Goal: Task Accomplishment & Management: Complete application form

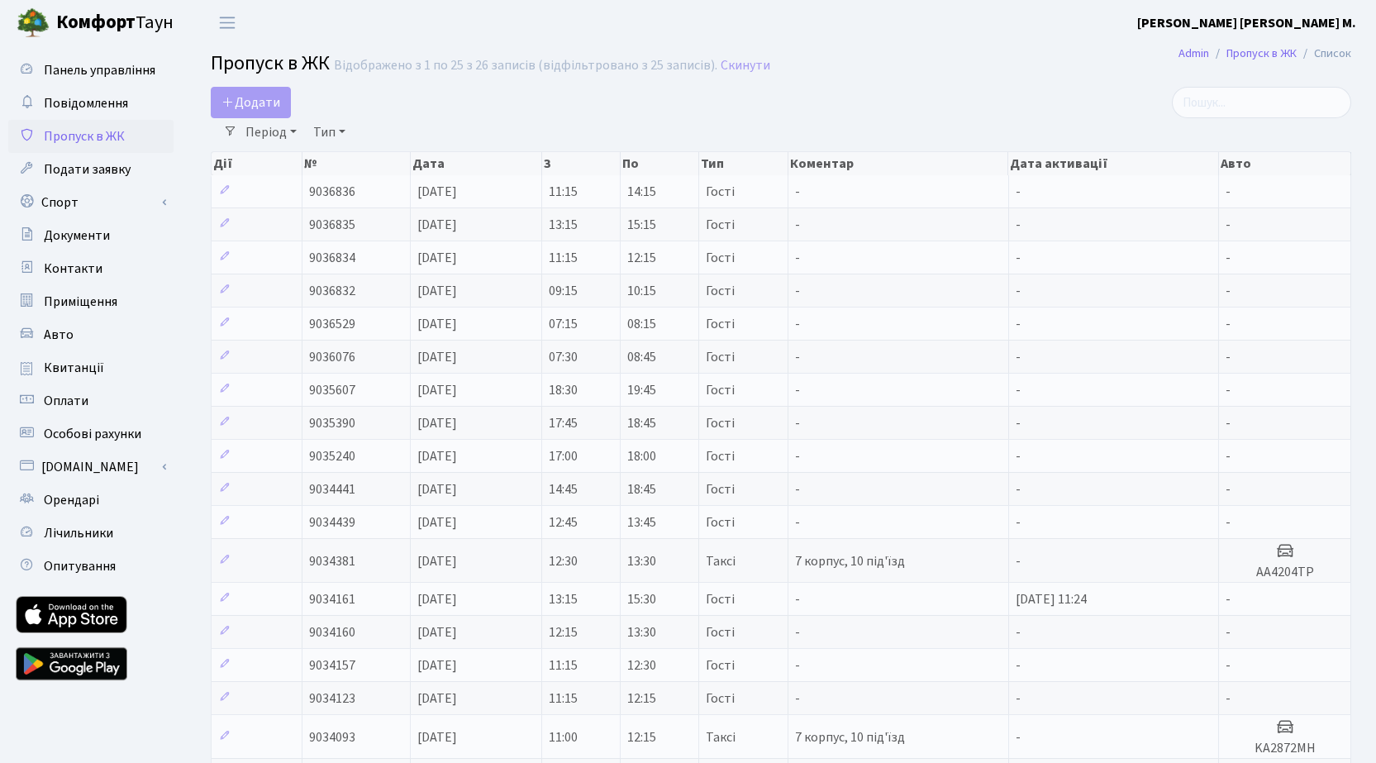
select select "25"
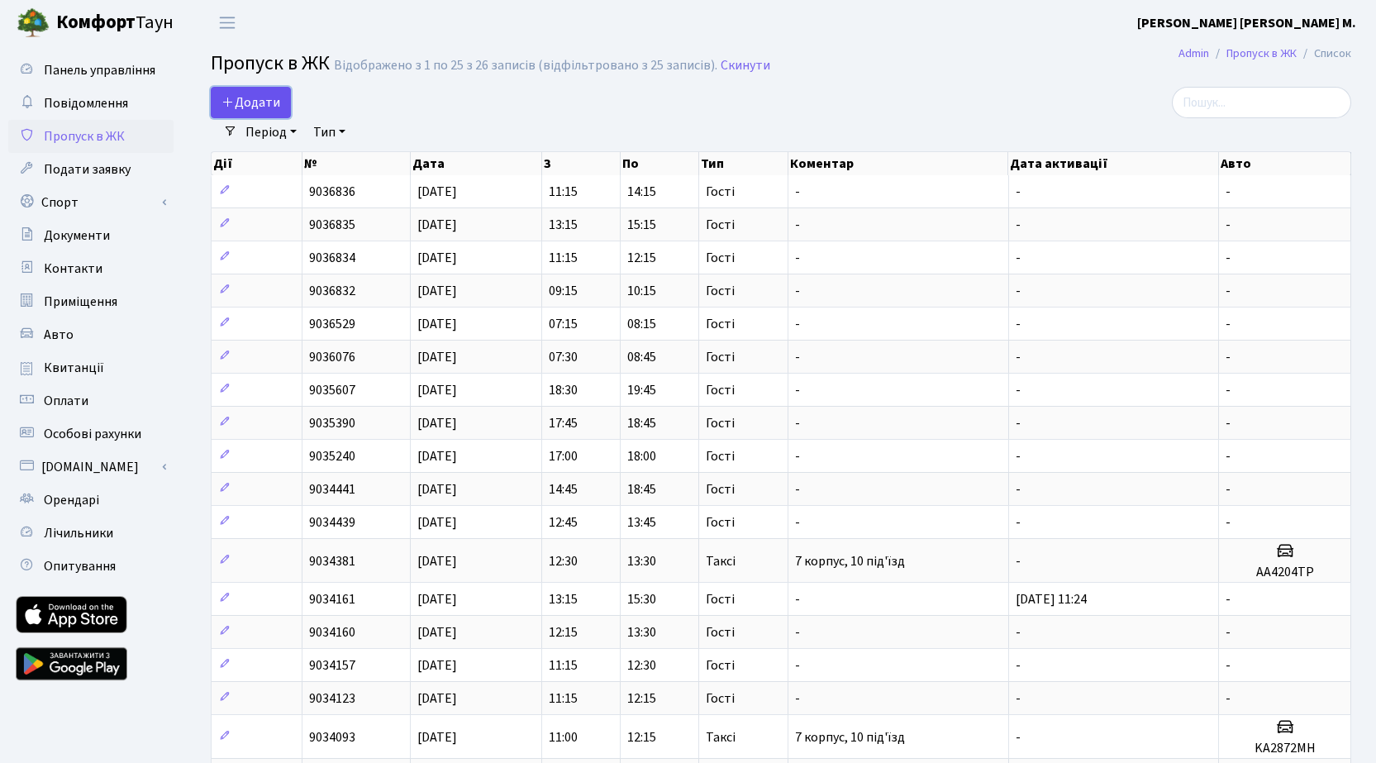
click at [245, 105] on span "Додати" at bounding box center [250, 102] width 59 height 18
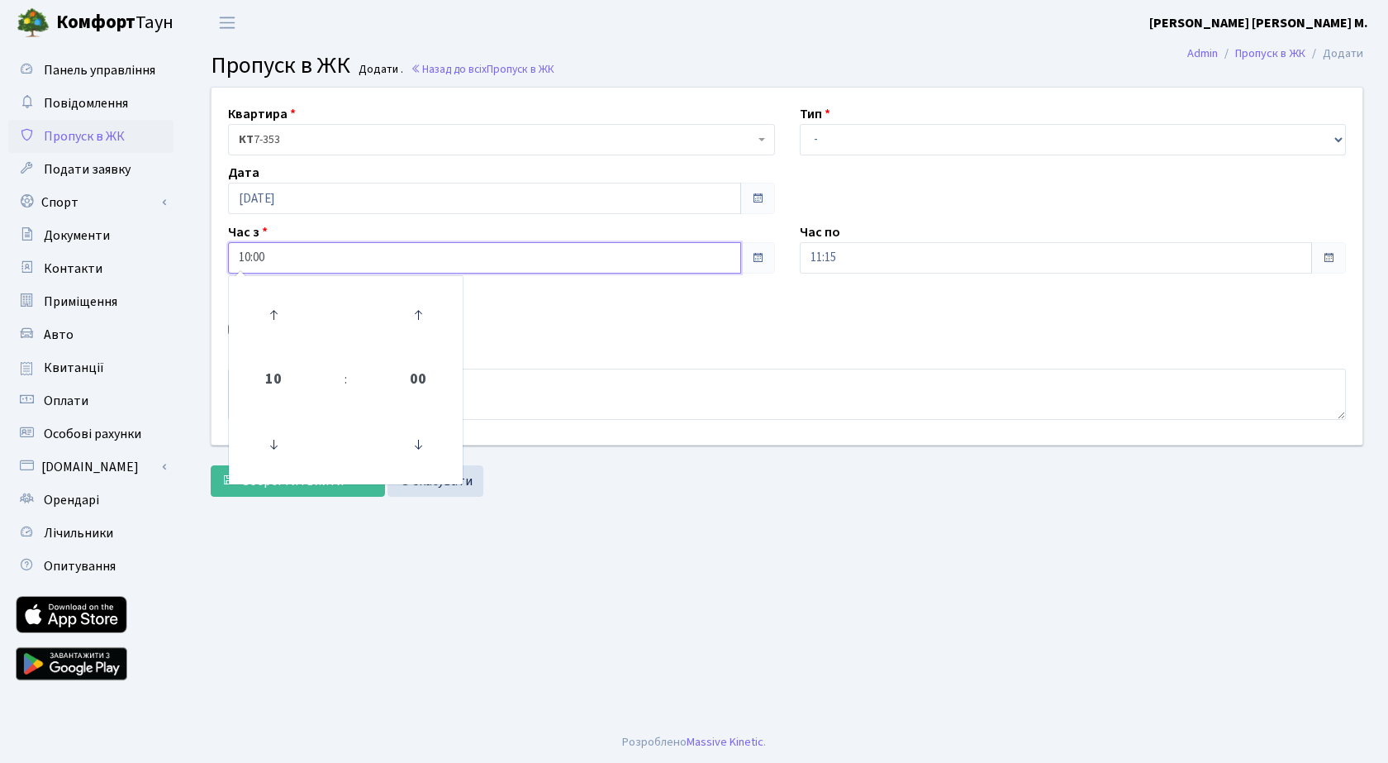
click at [363, 259] on input "10:00" at bounding box center [484, 257] width 513 height 31
click at [422, 315] on icon at bounding box center [418, 314] width 45 height 45
type input "10:45"
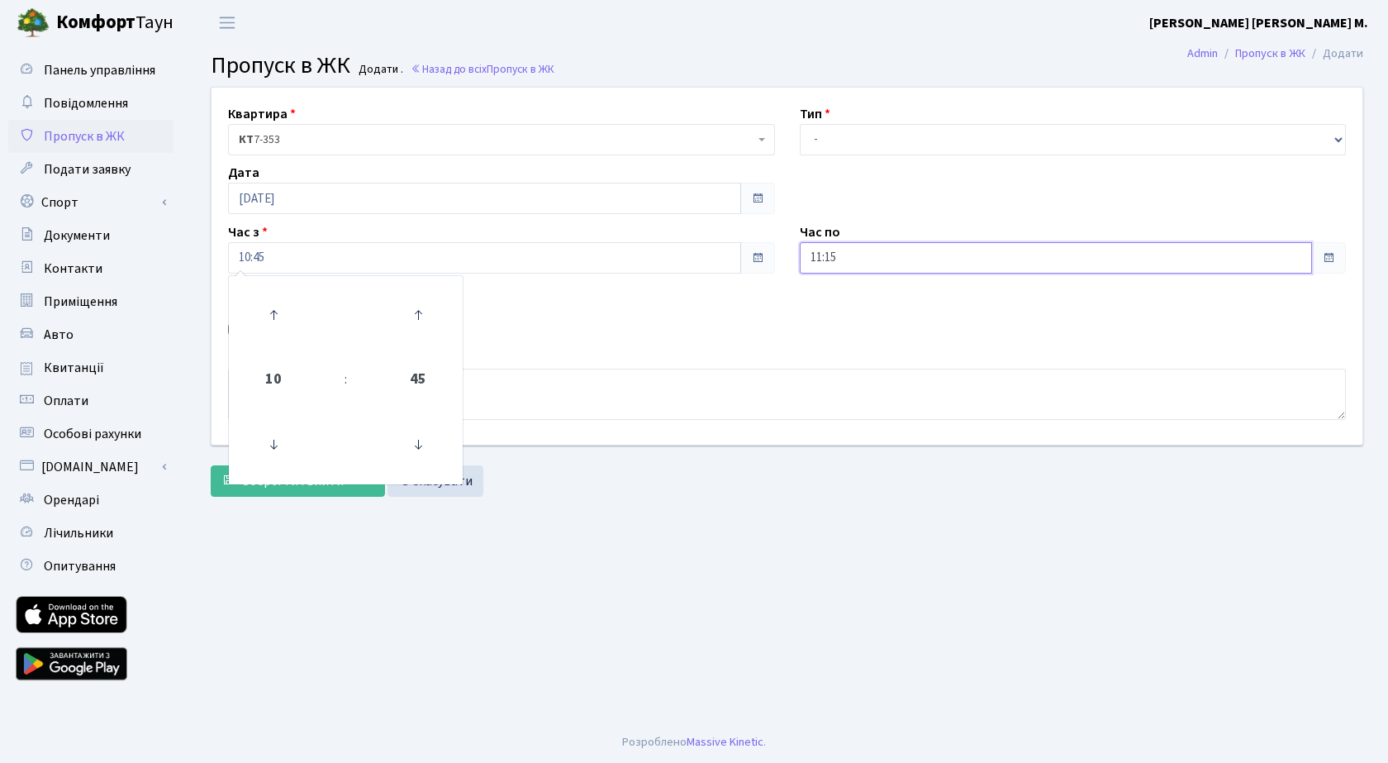
click at [914, 252] on input "11:15" at bounding box center [1056, 257] width 513 height 31
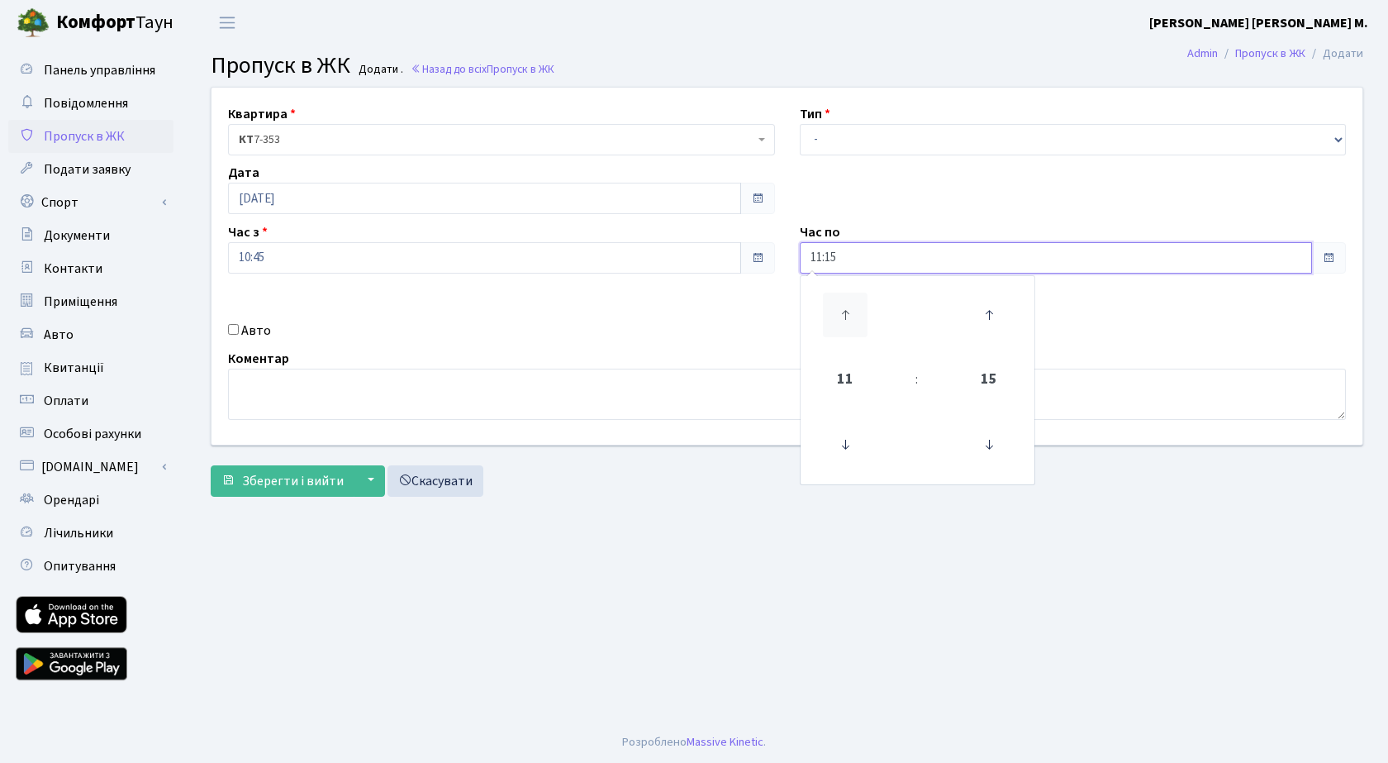
click at [853, 302] on icon at bounding box center [845, 314] width 45 height 45
click at [851, 306] on icon at bounding box center [845, 314] width 45 height 45
click at [851, 308] on icon at bounding box center [845, 314] width 45 height 45
click at [853, 308] on icon at bounding box center [845, 314] width 45 height 45
type input "15:15"
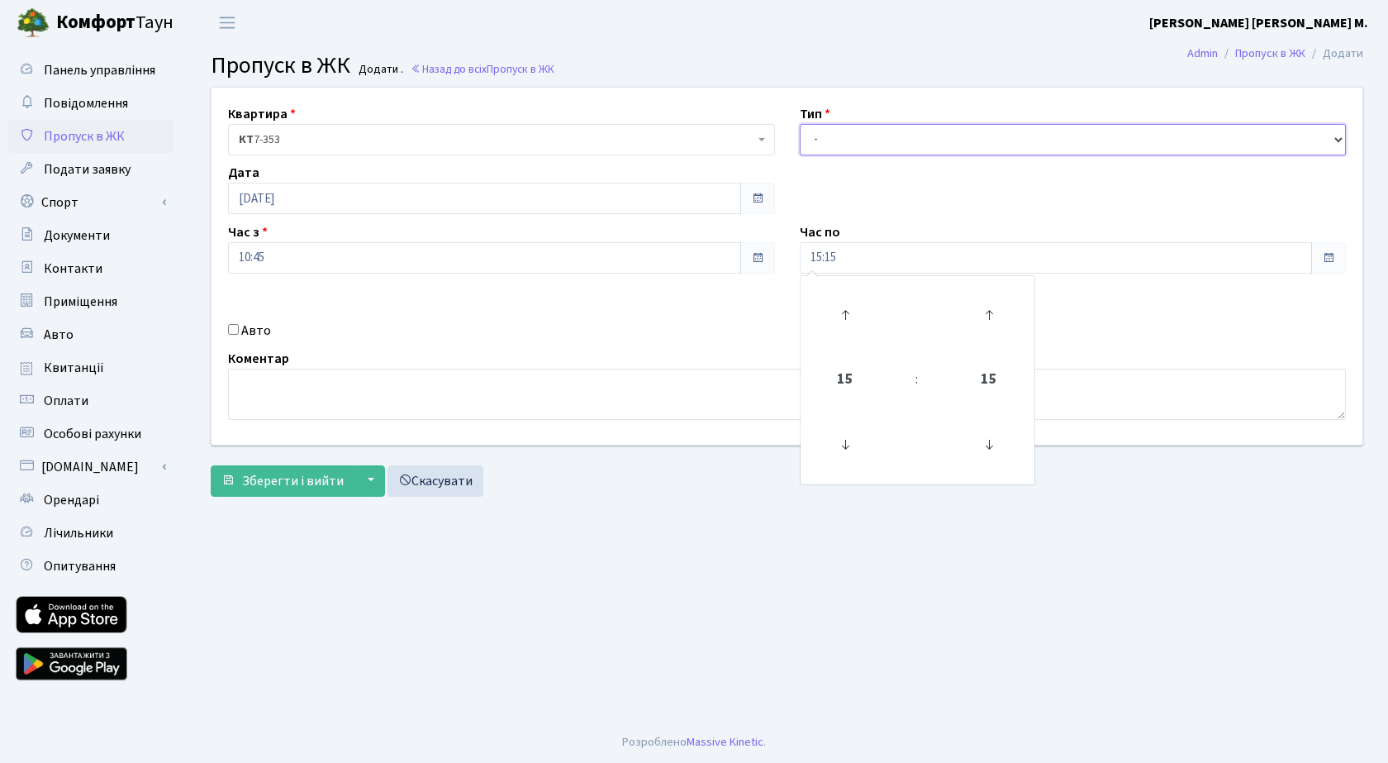
click at [864, 134] on select "- Доставка Таксі Гості Сервіс" at bounding box center [1073, 139] width 547 height 31
select select "3"
click at [800, 124] on select "- Доставка Таксі Гості Сервіс" at bounding box center [1073, 139] width 547 height 31
click at [426, 265] on input "10:45" at bounding box center [484, 257] width 513 height 31
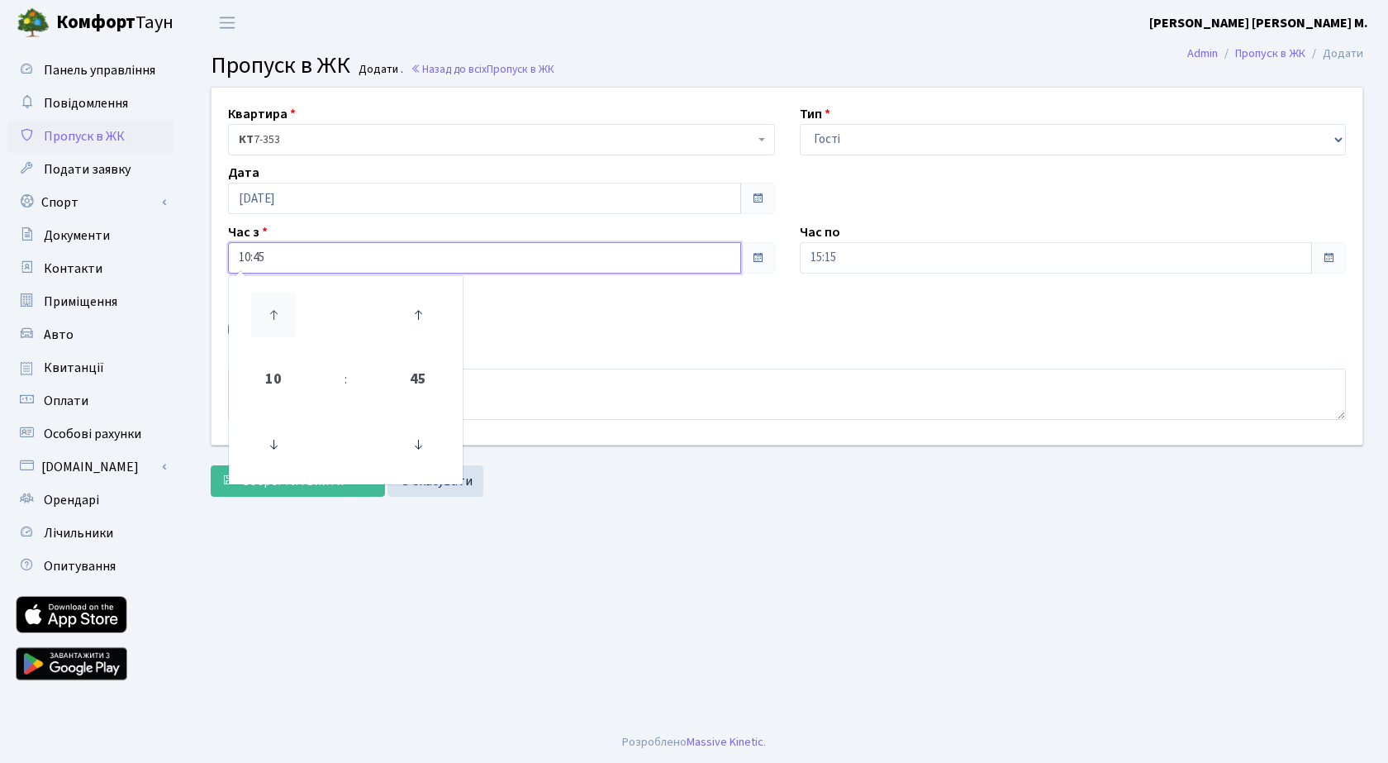
click at [271, 298] on icon at bounding box center [273, 314] width 45 height 45
type input "12:45"
click at [642, 335] on div "Авто" at bounding box center [502, 331] width 572 height 20
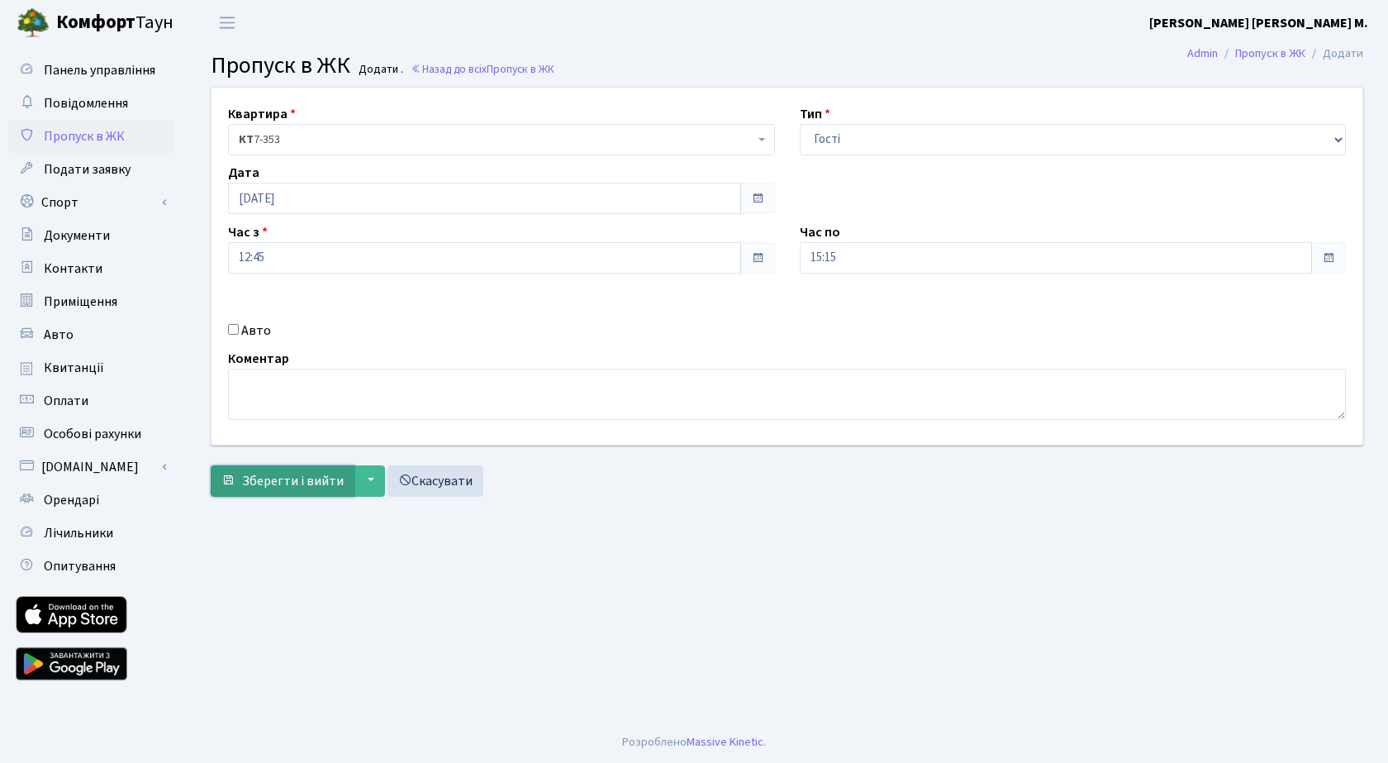
click at [275, 483] on span "Зберегти і вийти" at bounding box center [293, 481] width 102 height 18
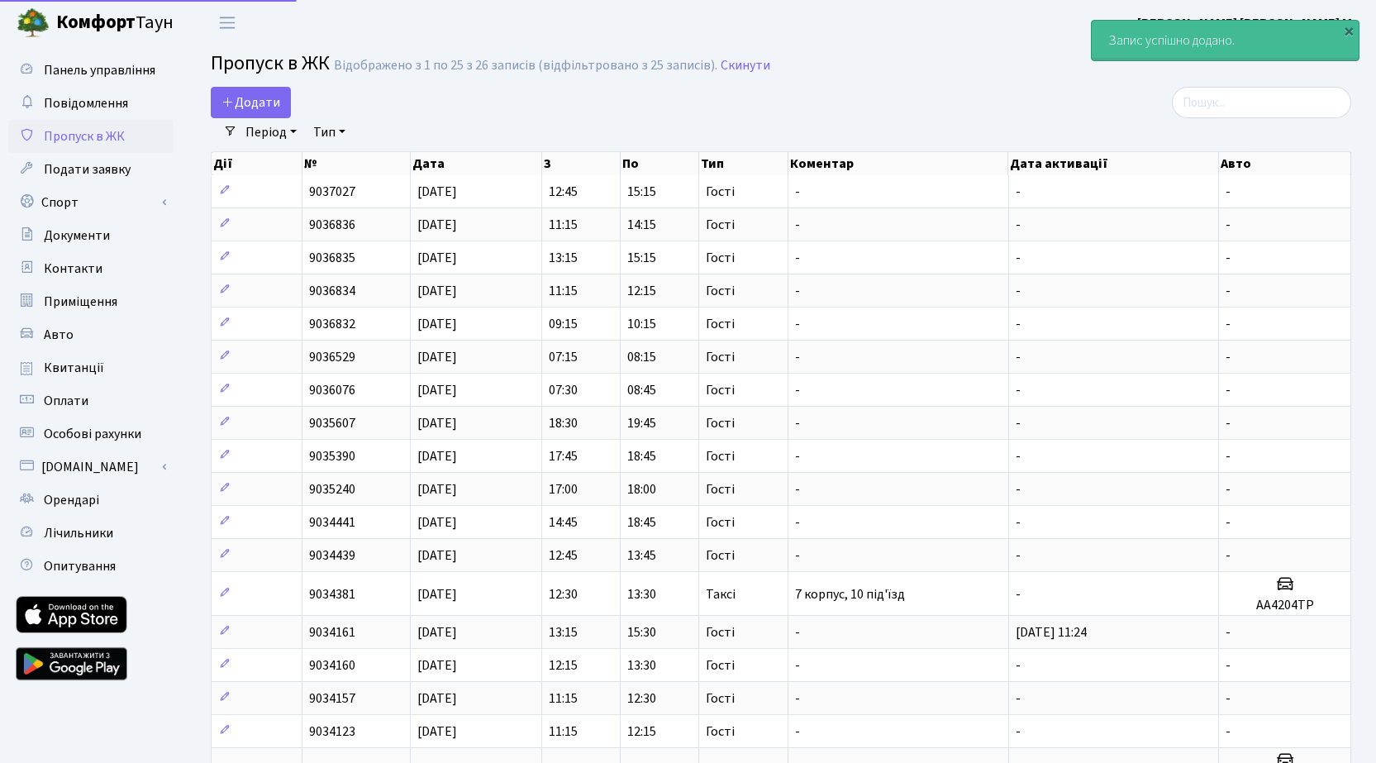
select select "25"
